Goal: Task Accomplishment & Management: Use online tool/utility

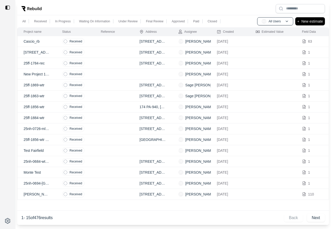
click at [97, 54] on td at bounding box center [114, 52] width 39 height 11
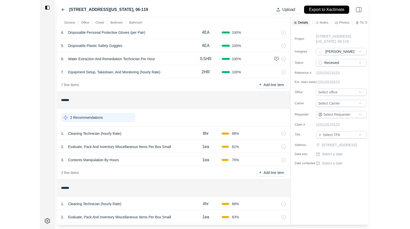
scroll to position [94, 0]
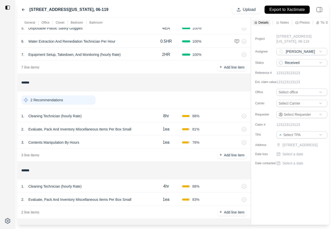
click at [109, 113] on div "1 . Cleaning Technician (hourly Rate)" at bounding box center [85, 115] width 129 height 7
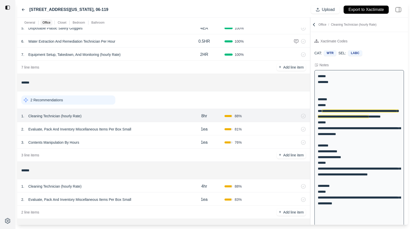
click at [24, 9] on icon at bounding box center [23, 10] width 4 height 4
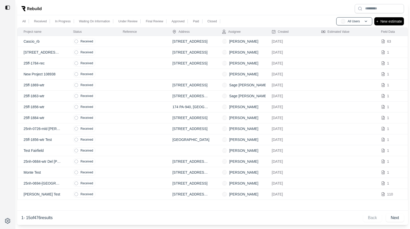
click at [130, 54] on td at bounding box center [142, 52] width 50 height 11
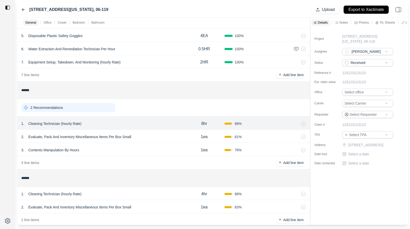
scroll to position [103, 0]
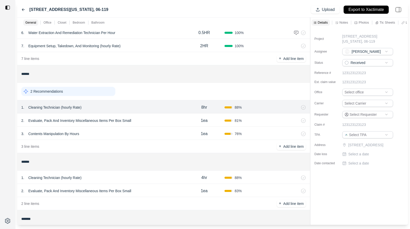
click at [23, 9] on icon at bounding box center [23, 10] width 3 height 2
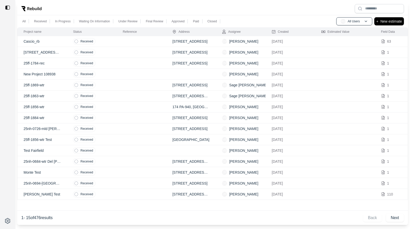
click at [127, 88] on td at bounding box center [142, 85] width 50 height 11
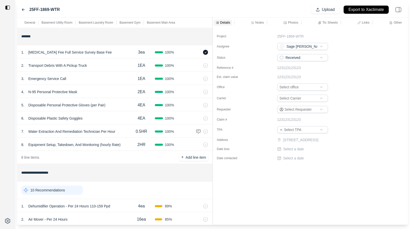
click at [194, 43] on div "**********" at bounding box center [212, 121] width 391 height 207
click at [252, 22] on icon at bounding box center [252, 22] width 3 height 3
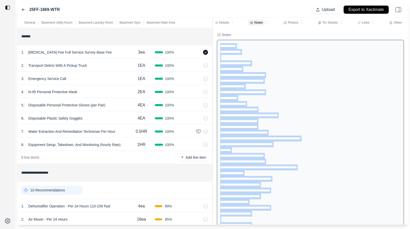
drag, startPoint x: 261, startPoint y: 218, endPoint x: 219, endPoint y: 44, distance: 179.1
copy div "**********"
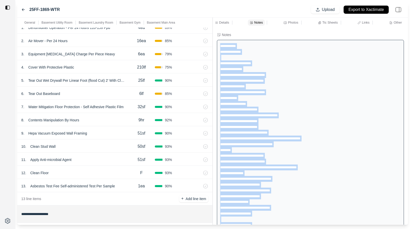
scroll to position [7, 0]
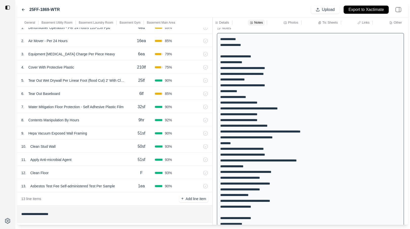
click at [176, 211] on input "**********" at bounding box center [114, 213] width 187 height 9
click at [120, 187] on div "13 . Asbestos Test Fee Self-administered Test Per Sample" at bounding box center [74, 185] width 107 height 7
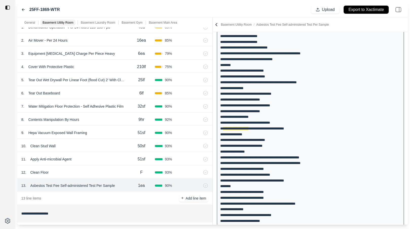
click at [105, 167] on div "12 . Clean Floor F 93 %" at bounding box center [114, 171] width 195 height 13
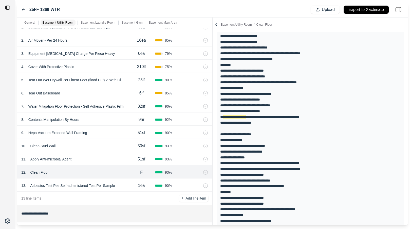
scroll to position [104, 0]
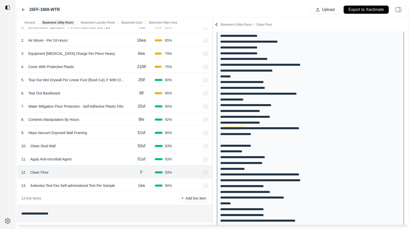
click at [109, 67] on div "4 . Cover With Protective Plastic" at bounding box center [74, 66] width 107 height 7
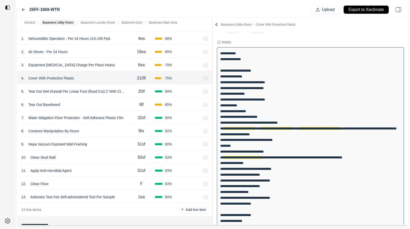
scroll to position [166, 0]
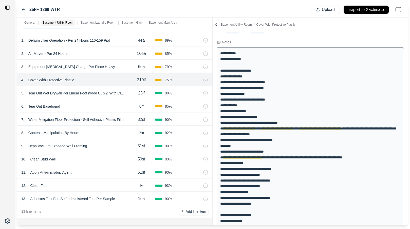
click at [120, 66] on div "3 . Equipment Decontamination Charge Per Piece Heavy" at bounding box center [74, 66] width 107 height 7
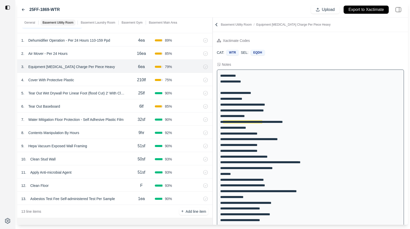
scroll to position [0, 0]
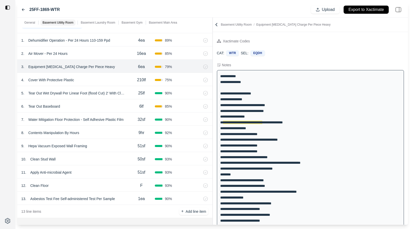
click at [113, 129] on div "8 . Contents Manipulation By Hours" at bounding box center [74, 132] width 107 height 7
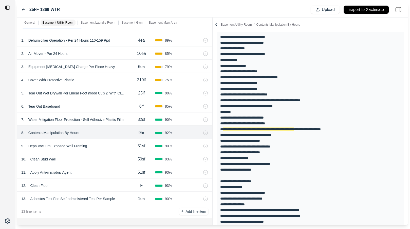
scroll to position [69, 0]
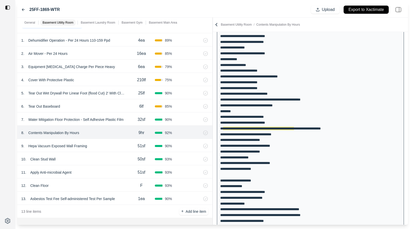
click at [130, 122] on div "32sf" at bounding box center [141, 119] width 27 height 10
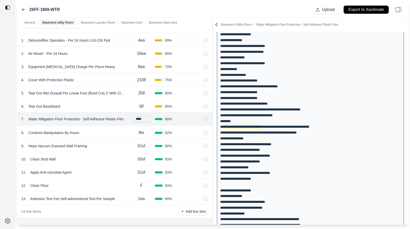
scroll to position [58, 0]
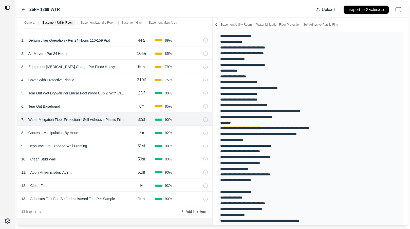
click at [126, 108] on div "6 . Tear Out Baseboard" at bounding box center [74, 106] width 107 height 7
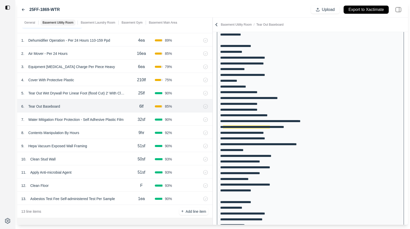
scroll to position [46, 0]
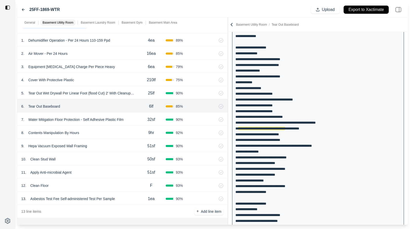
click at [229, 84] on div "**********" at bounding box center [212, 121] width 391 height 207
click at [228, 62] on div at bounding box center [228, 121] width 0 height 207
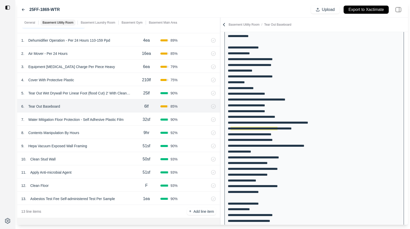
click at [134, 120] on div "32sf" at bounding box center [147, 119] width 28 height 10
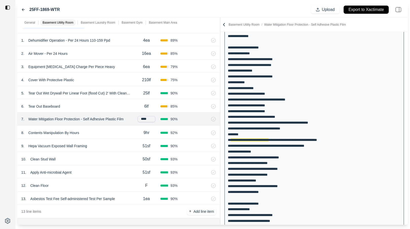
scroll to position [58, 0]
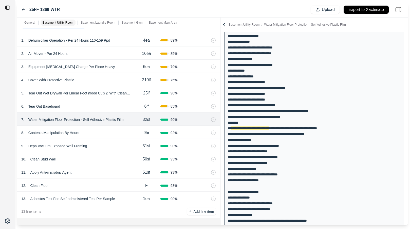
click at [129, 129] on div "8 . Contents Manipulation By Hours 9hr 92 %" at bounding box center [118, 132] width 203 height 13
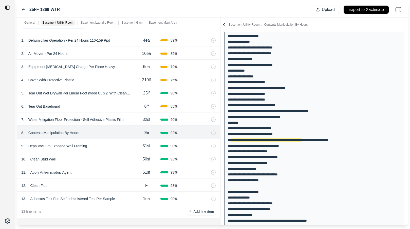
scroll to position [69, 0]
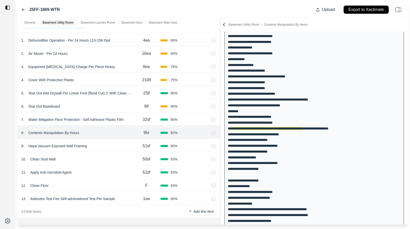
click at [112, 142] on div "9 . Hepa Vacuum Exposed Wall Framing" at bounding box center [76, 145] width 111 height 7
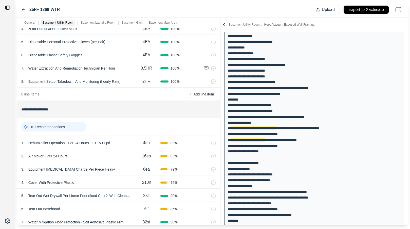
scroll to position [0, 0]
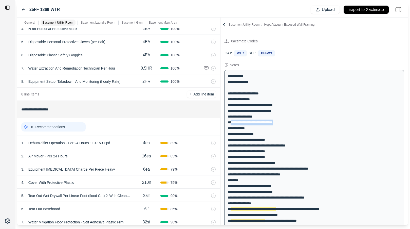
drag, startPoint x: 231, startPoint y: 122, endPoint x: 284, endPoint y: 123, distance: 53.0
copy div "**********"
drag, startPoint x: 231, startPoint y: 128, endPoint x: 254, endPoint y: 128, distance: 23.6
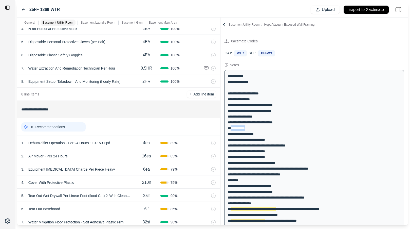
copy div "**********"
drag, startPoint x: 264, startPoint y: 133, endPoint x: 230, endPoint y: 134, distance: 33.2
copy div "**********"
drag, startPoint x: 230, startPoint y: 140, endPoint x: 269, endPoint y: 140, distance: 38.3
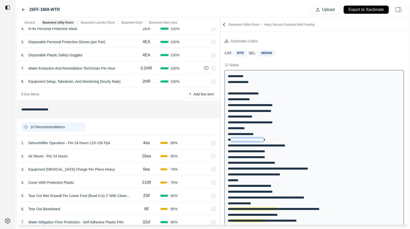
copy div "**********"
drag, startPoint x: 230, startPoint y: 146, endPoint x: 308, endPoint y: 146, distance: 77.6
copy div "**********"
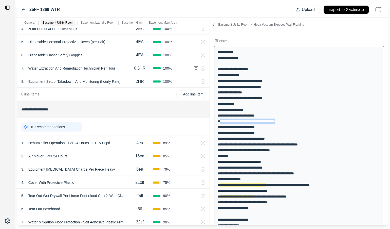
scroll to position [30, 0]
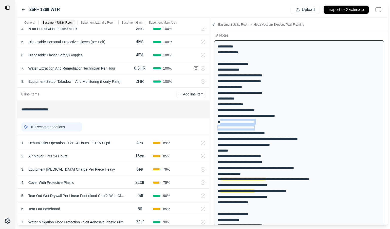
drag, startPoint x: 221, startPoint y: 121, endPoint x: 260, endPoint y: 126, distance: 39.1
drag, startPoint x: 220, startPoint y: 121, endPoint x: 264, endPoint y: 121, distance: 44.4
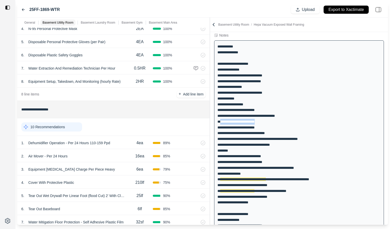
copy div "**********"
drag, startPoint x: 220, startPoint y: 127, endPoint x: 259, endPoint y: 127, distance: 38.3
drag, startPoint x: 220, startPoint y: 133, endPoint x: 283, endPoint y: 133, distance: 62.4
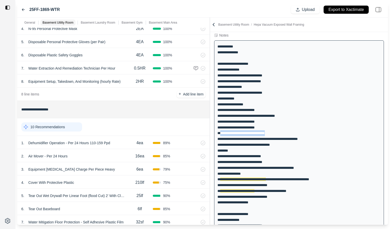
copy div "**********"
drag, startPoint x: 220, startPoint y: 139, endPoint x: 310, endPoint y: 140, distance: 89.8
copy div "**********"
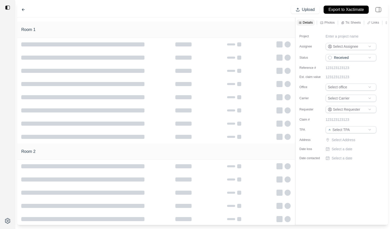
type input "**********"
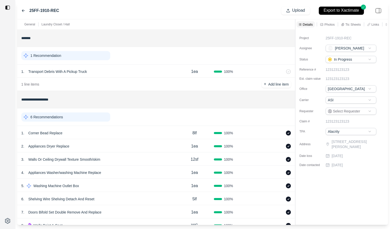
scroll to position [59, 0]
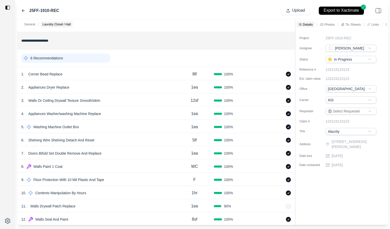
click at [142, 72] on div "1 . Corner Bead Replace" at bounding box center [98, 74] width 154 height 7
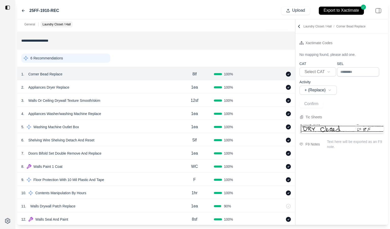
click at [296, 51] on div at bounding box center [296, 122] width 0 height 206
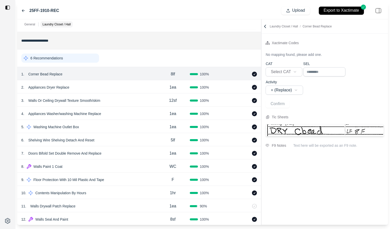
scroll to position [94, 0]
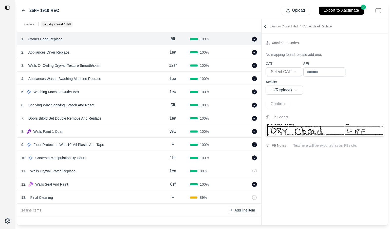
click at [110, 195] on div "13 . Final Cleaning" at bounding box center [88, 197] width 135 height 7
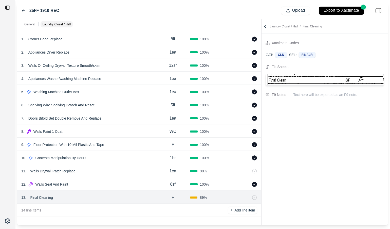
click at [116, 160] on div "10 . Contents Manipulation By Hours" at bounding box center [88, 157] width 135 height 7
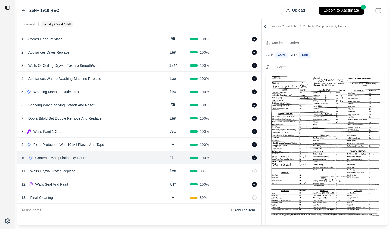
click at [121, 140] on div "9 . Floor Protection With 10 Mil Plastic And Tape F 100 %" at bounding box center [139, 144] width 244 height 13
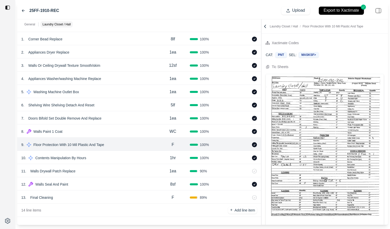
click at [125, 92] on div "5 . Washing Machine Outlet Box" at bounding box center [88, 91] width 135 height 7
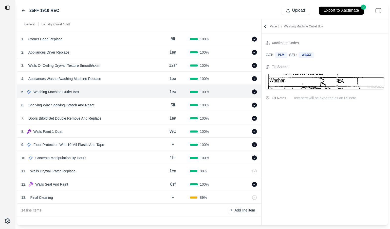
click at [129, 72] on div "4 . Appliances Washer/washing Machine Replace 1ea 100 %" at bounding box center [139, 78] width 244 height 13
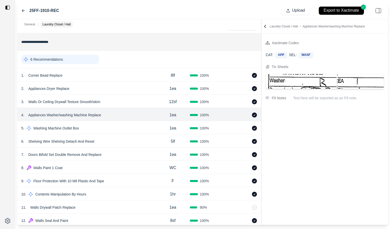
scroll to position [0, 0]
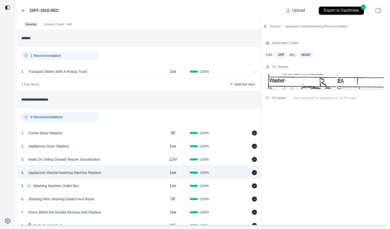
click at [68, 119] on div "6 Recommendations" at bounding box center [60, 116] width 78 height 9
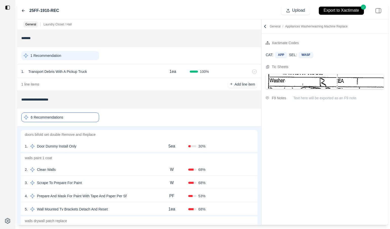
click at [118, 144] on div "1 . Door Dummy Install Only" at bounding box center [90, 146] width 131 height 7
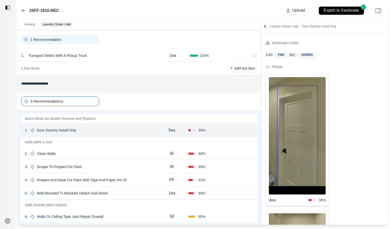
scroll to position [16, 0]
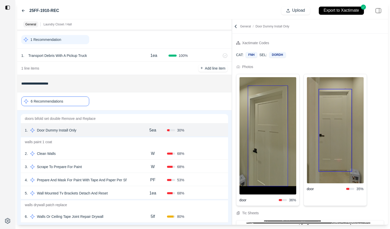
click at [232, 49] on div at bounding box center [232, 122] width 0 height 206
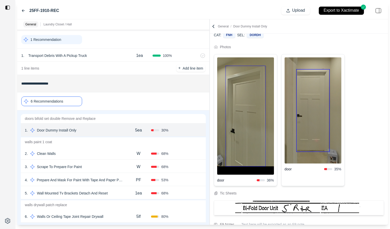
scroll to position [15, 0]
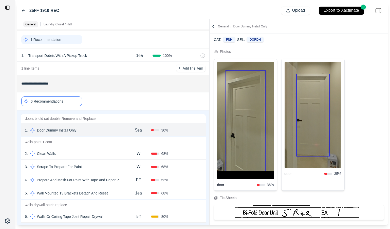
click at [100, 153] on div "2 . Clean Walls" at bounding box center [75, 153] width 101 height 7
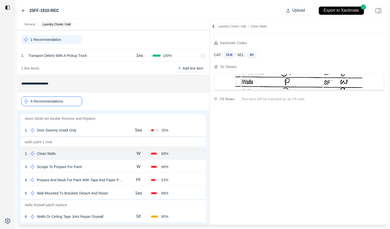
scroll to position [0, 0]
click at [107, 164] on div "3 . Scrape To Prepare For Paint" at bounding box center [75, 166] width 101 height 7
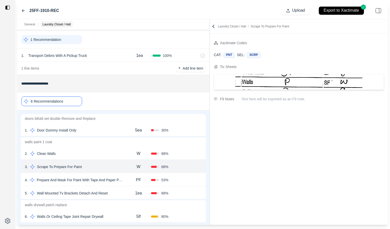
click at [120, 192] on div "5 . Wall Mounted Tv Brackets Detach And Reset" at bounding box center [75, 193] width 101 height 7
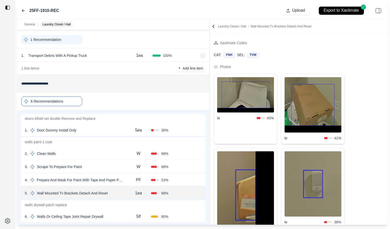
click at [94, 130] on div "1 . Door Dummy Install Only" at bounding box center [75, 130] width 101 height 7
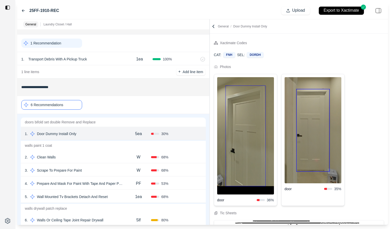
scroll to position [14, 0]
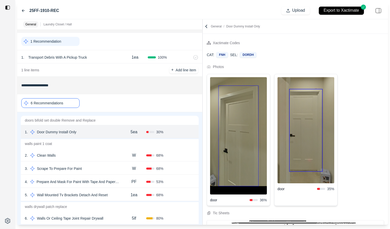
click at [198, 37] on div "**********" at bounding box center [202, 122] width 371 height 206
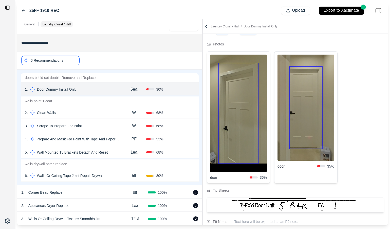
scroll to position [23, 0]
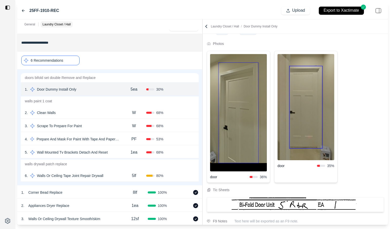
click at [111, 177] on div "6 . Walls Or Ceiling Tape Joint Repair Drywall" at bounding box center [73, 175] width 97 height 7
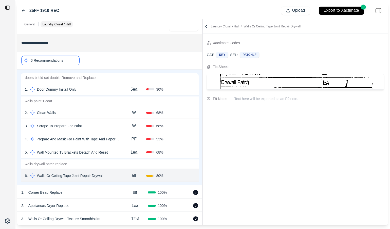
click at [116, 155] on div "5 . Wall Mounted Tv Brackets Detach And Reset" at bounding box center [73, 152] width 97 height 7
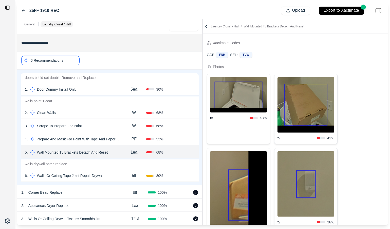
click at [82, 89] on div "1 . Door Dummy Install Only" at bounding box center [73, 89] width 97 height 7
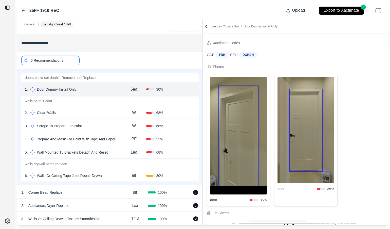
scroll to position [65, 0]
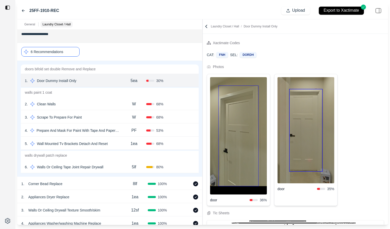
click at [115, 168] on div "6 . Walls Or Ceiling Tape Joint Repair Drywall" at bounding box center [73, 166] width 97 height 7
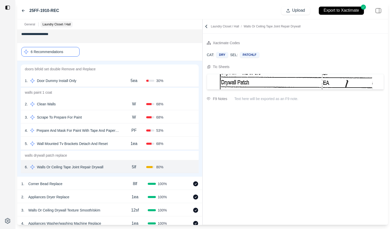
click at [117, 146] on div "5 . Wall Mounted Tv Brackets Detach And Reset" at bounding box center [73, 143] width 97 height 7
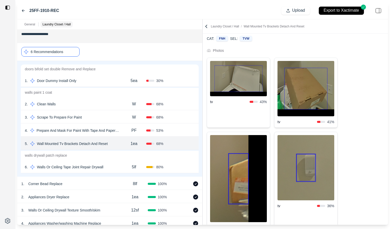
scroll to position [19, 0]
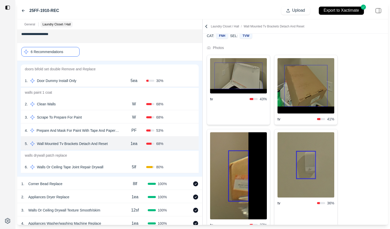
click at [307, 88] on img at bounding box center [306, 85] width 57 height 55
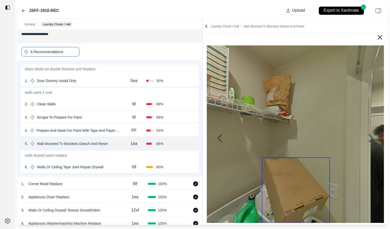
scroll to position [0, 0]
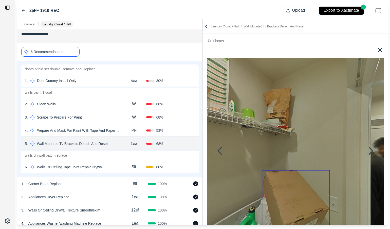
click at [378, 50] on icon at bounding box center [380, 50] width 8 height 8
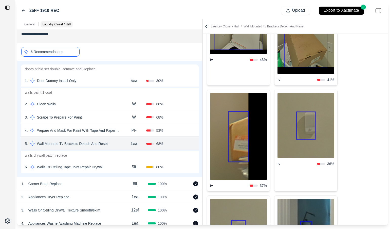
click at [297, 112] on img at bounding box center [306, 125] width 57 height 65
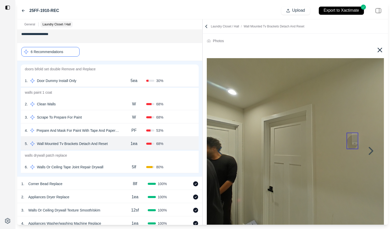
click at [380, 49] on icon at bounding box center [380, 50] width 8 height 8
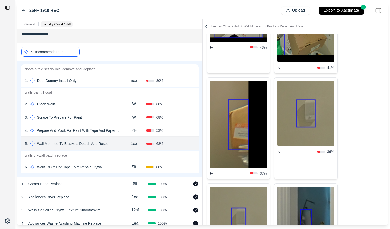
scroll to position [165, 0]
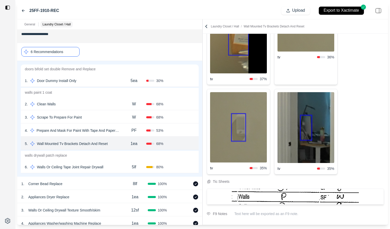
click at [306, 130] on img at bounding box center [306, 127] width 57 height 71
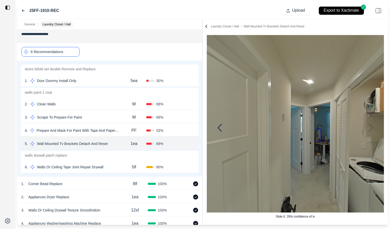
scroll to position [0, 0]
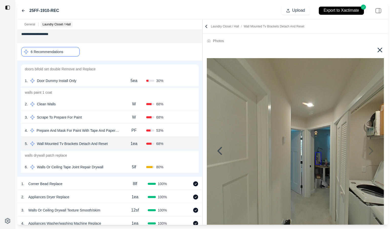
click at [377, 53] on icon at bounding box center [380, 50] width 8 height 8
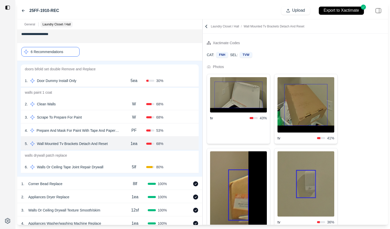
click at [242, 104] on img at bounding box center [238, 94] width 57 height 35
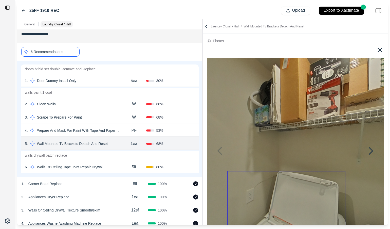
click at [379, 49] on icon at bounding box center [380, 50] width 8 height 8
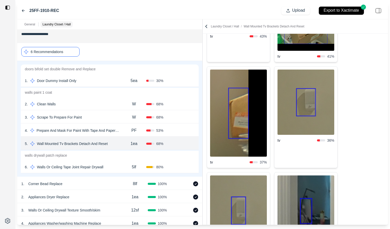
click at [248, 132] on img at bounding box center [238, 113] width 57 height 87
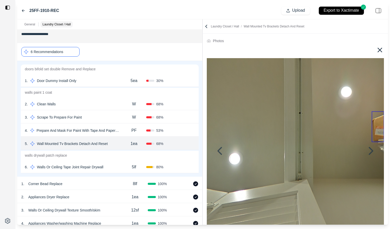
click at [381, 49] on icon at bounding box center [380, 50] width 8 height 8
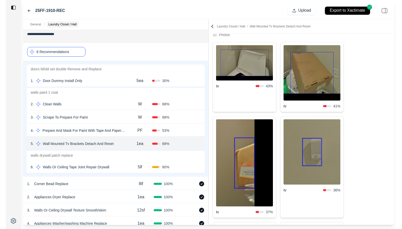
scroll to position [26, 0]
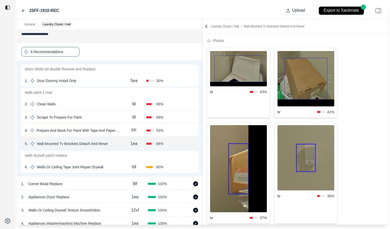
click at [23, 11] on icon at bounding box center [23, 11] width 4 height 4
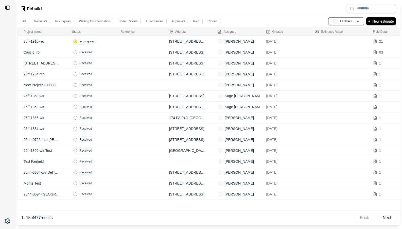
click at [138, 95] on td at bounding box center [138, 96] width 48 height 11
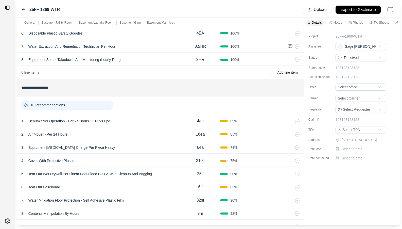
scroll to position [87, 0]
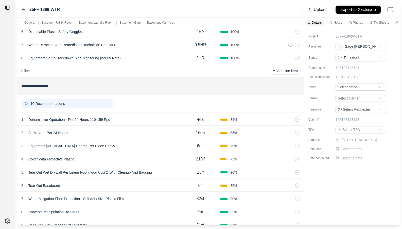
click at [145, 119] on div "1 . Dehumidifier Operation - Per 24 Hours 110-159 Ppd" at bounding box center [100, 119] width 159 height 7
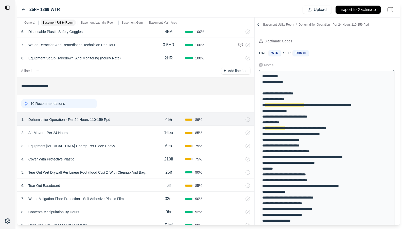
click at [252, 71] on div "**********" at bounding box center [208, 121] width 383 height 207
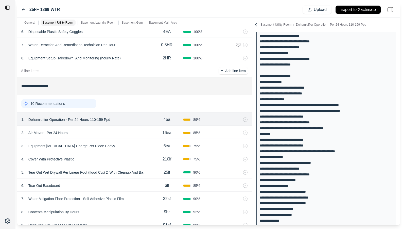
scroll to position [0, 0]
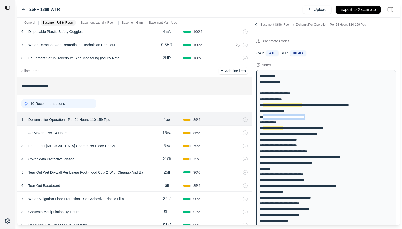
drag, startPoint x: 262, startPoint y: 121, endPoint x: 319, endPoint y: 121, distance: 56.8
copy div "**********"
click at [256, 23] on icon at bounding box center [255, 24] width 5 height 5
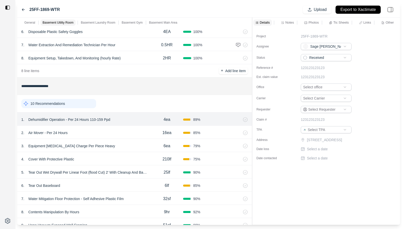
click at [293, 25] on div "Notes" at bounding box center [287, 23] width 15 height 6
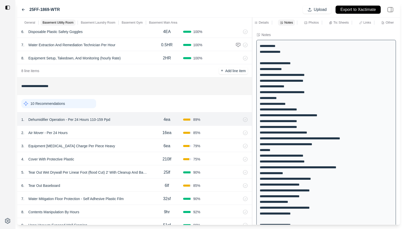
click at [375, 23] on div "Links" at bounding box center [367, 23] width 18 height 6
click at [369, 23] on p "Links" at bounding box center [368, 22] width 8 height 4
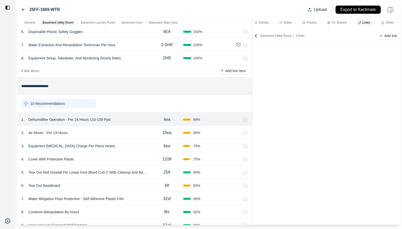
click at [385, 23] on div "Other" at bounding box center [387, 23] width 15 height 6
click at [288, 22] on p "Notes" at bounding box center [287, 22] width 9 height 4
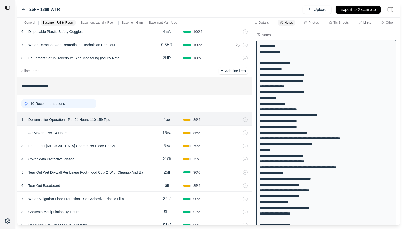
click at [252, 30] on div at bounding box center [252, 121] width 0 height 207
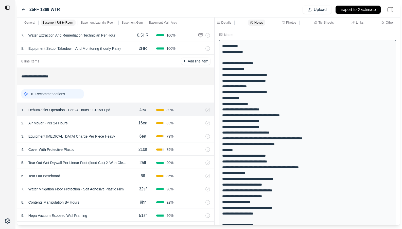
scroll to position [97, 0]
click at [97, 122] on div "2 . Air Mover - Per 24 Hours" at bounding box center [75, 122] width 108 height 7
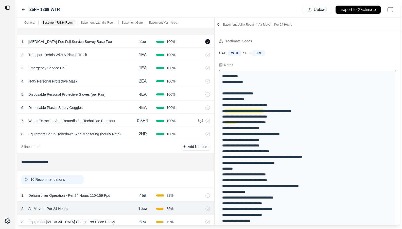
scroll to position [0, 0]
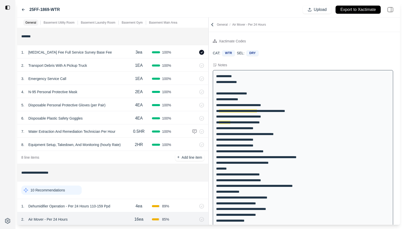
click at [151, 67] on div "**********" at bounding box center [208, 121] width 383 height 207
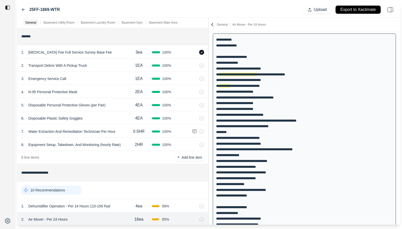
scroll to position [36, 0]
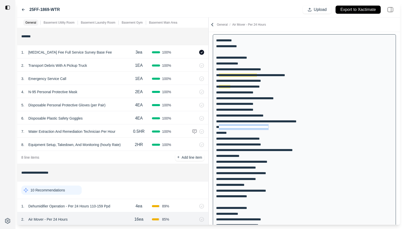
drag, startPoint x: 218, startPoint y: 139, endPoint x: 281, endPoint y: 139, distance: 62.7
copy div "**********"
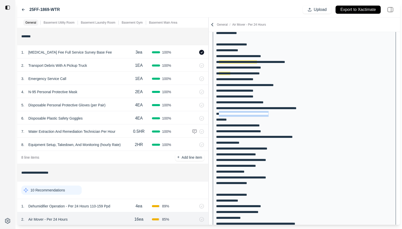
scroll to position [53, 0]
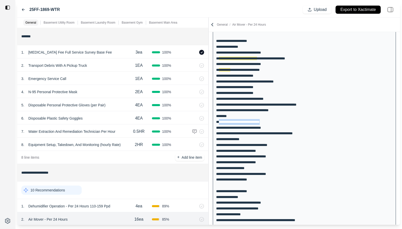
drag, startPoint x: 218, startPoint y: 133, endPoint x: 278, endPoint y: 133, distance: 60.1
copy div "**********"
drag, startPoint x: 219, startPoint y: 139, endPoint x: 292, endPoint y: 139, distance: 73.6
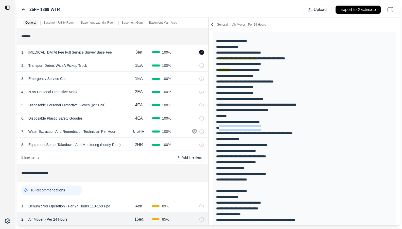
copy div "**********"
drag, startPoint x: 218, startPoint y: 145, endPoint x: 333, endPoint y: 145, distance: 114.4
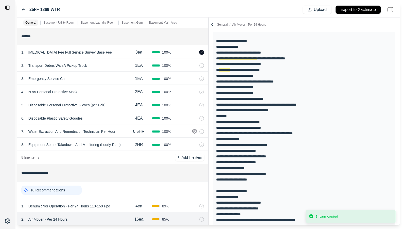
drag, startPoint x: 219, startPoint y: 145, endPoint x: 307, endPoint y: 145, distance: 88.8
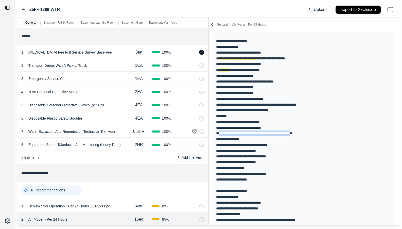
copy div "**********"
drag, startPoint x: 218, startPoint y: 150, endPoint x: 243, endPoint y: 150, distance: 24.6
copy div "**********"
drag, startPoint x: 219, startPoint y: 158, endPoint x: 280, endPoint y: 158, distance: 60.9
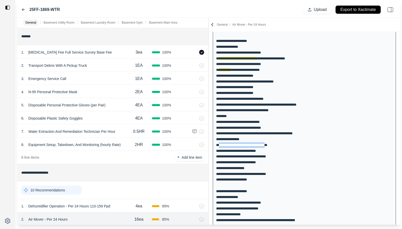
copy div "**********"
drag, startPoint x: 218, startPoint y: 163, endPoint x: 283, endPoint y: 163, distance: 64.9
copy div "**********"
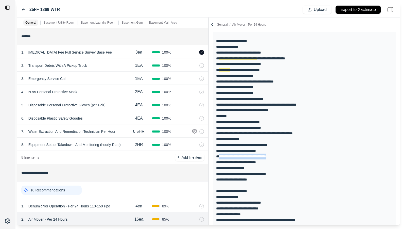
drag, startPoint x: 218, startPoint y: 168, endPoint x: 278, endPoint y: 168, distance: 60.1
copy div "**********"
drag, startPoint x: 218, startPoint y: 174, endPoint x: 278, endPoint y: 174, distance: 59.1
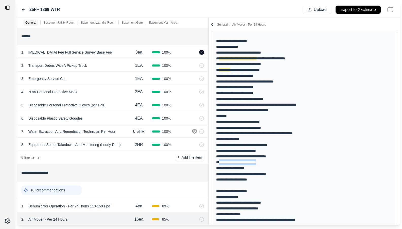
drag, startPoint x: 219, startPoint y: 174, endPoint x: 264, endPoint y: 174, distance: 44.7
copy div "**********"
drag, startPoint x: 219, startPoint y: 179, endPoint x: 259, endPoint y: 179, distance: 40.3
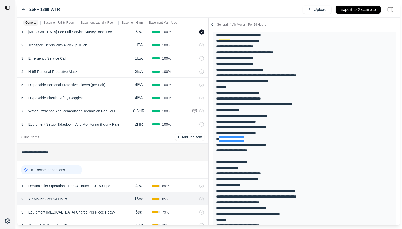
scroll to position [93, 0]
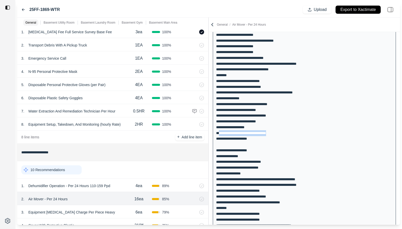
drag, startPoint x: 218, startPoint y: 144, endPoint x: 291, endPoint y: 144, distance: 72.8
drag, startPoint x: 219, startPoint y: 150, endPoint x: 256, endPoint y: 151, distance: 37.6
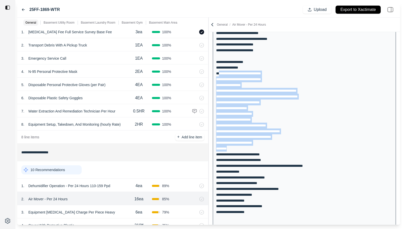
scroll to position [440, 0]
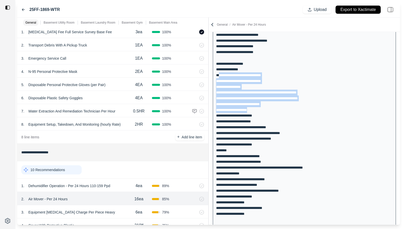
drag, startPoint x: 219, startPoint y: 113, endPoint x: 298, endPoint y: 118, distance: 79.1
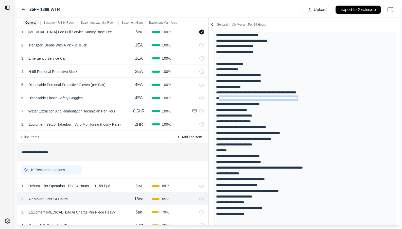
drag, startPoint x: 219, startPoint y: 110, endPoint x: 318, endPoint y: 112, distance: 99.2
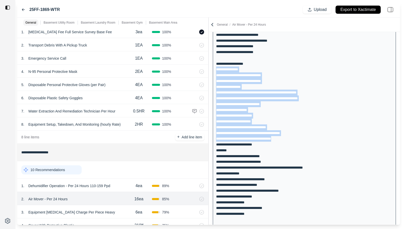
drag, startPoint x: 216, startPoint y: 82, endPoint x: 339, endPoint y: 149, distance: 139.8
click at [209, 61] on div at bounding box center [209, 121] width 0 height 207
click at [173, 61] on div "**********" at bounding box center [208, 121] width 383 height 207
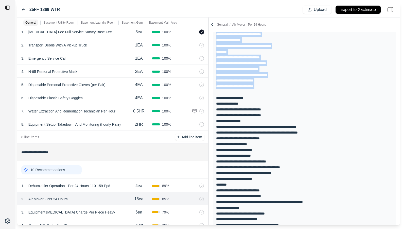
scroll to position [353, 0]
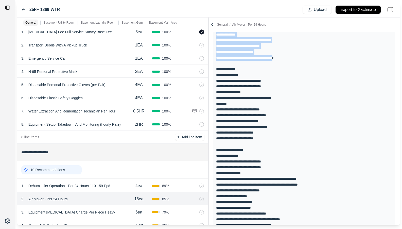
drag, startPoint x: 216, startPoint y: 87, endPoint x: 285, endPoint y: 68, distance: 72.1
click at [285, 68] on div "**********" at bounding box center [304, 17] width 183 height 601
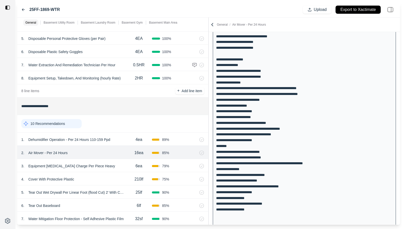
scroll to position [467, 0]
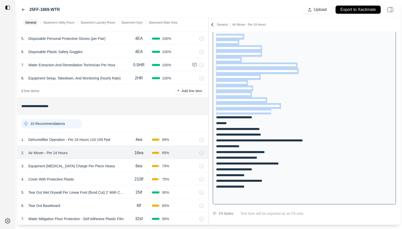
drag, startPoint x: 284, startPoint y: 122, endPoint x: 213, endPoint y: 48, distance: 102.6
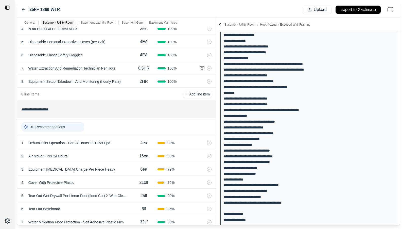
scroll to position [209, 0]
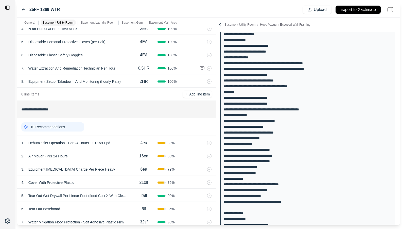
click at [125, 170] on div "3 . Equipment Decontamination Charge Per Piece Heavy" at bounding box center [75, 169] width 109 height 7
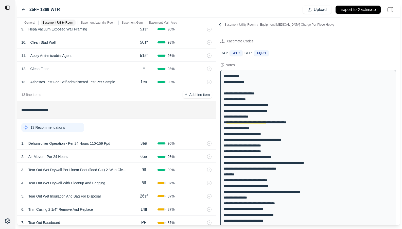
scroll to position [284, 0]
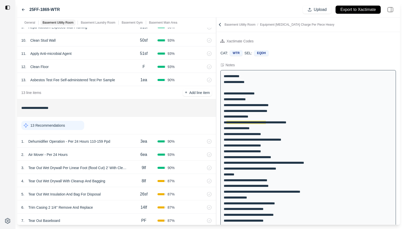
click at [134, 169] on div "9lf" at bounding box center [143, 168] width 27 height 10
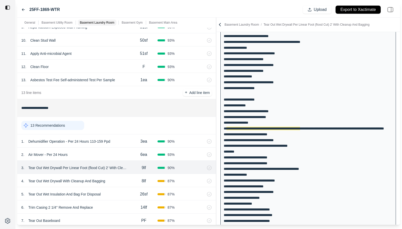
click at [130, 179] on div "4 . Tear Out Wet Drywall With Cleanup And Bagging" at bounding box center [75, 180] width 109 height 7
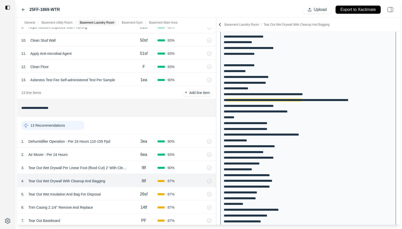
scroll to position [191, 0]
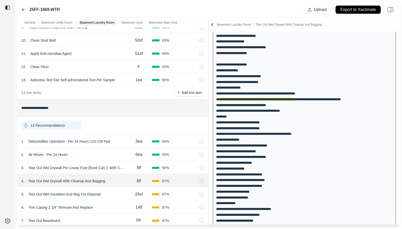
click at [177, 59] on div "**********" at bounding box center [208, 121] width 383 height 207
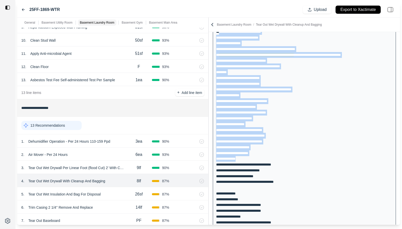
scroll to position [235, 0]
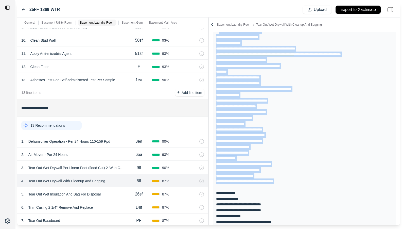
drag, startPoint x: 219, startPoint y: 76, endPoint x: 308, endPoint y: 188, distance: 143.6
click at [308, 188] on div "**********" at bounding box center [304, 135] width 183 height 601
copy div "**********"
